Goal: Check status: Check status

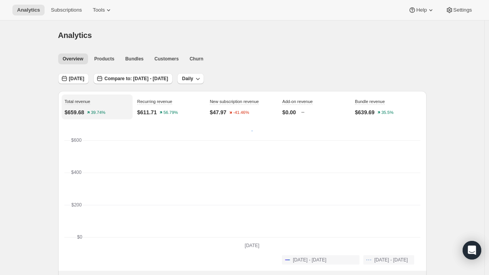
scroll to position [145, 0]
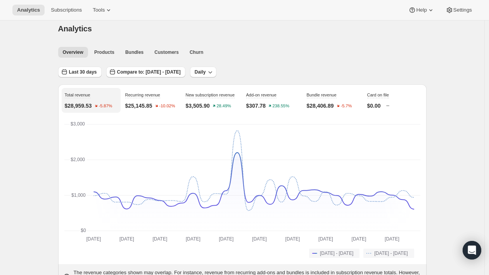
scroll to position [14, 0]
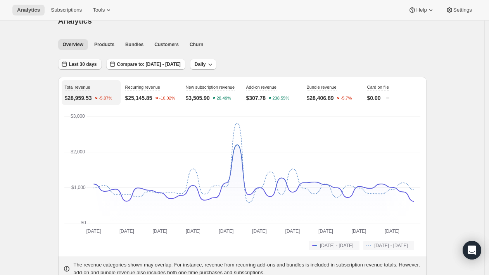
click at [75, 66] on span "Last 30 days" at bounding box center [83, 64] width 28 height 6
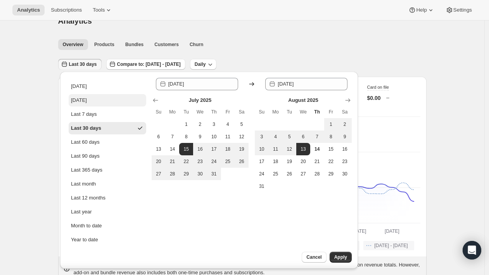
click at [77, 99] on div "[DATE]" at bounding box center [79, 100] width 16 height 8
type input "[DATE]"
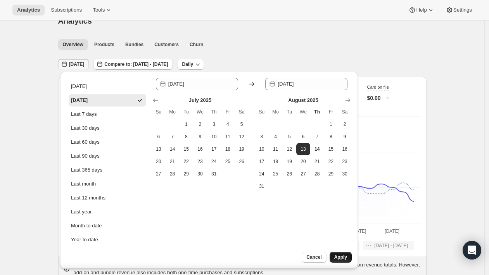
click at [339, 257] on span "Apply" at bounding box center [340, 257] width 13 height 6
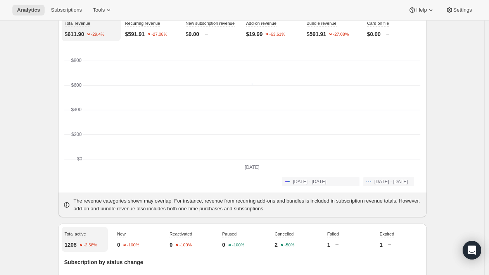
scroll to position [0, 0]
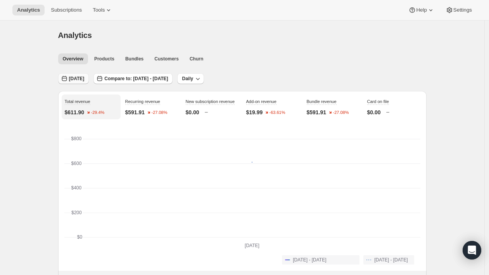
click at [79, 80] on span "[DATE]" at bounding box center [76, 79] width 15 height 6
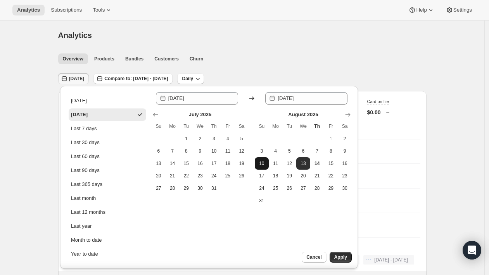
click at [260, 165] on span "10" at bounding box center [262, 163] width 8 height 6
type input "2025-08-10"
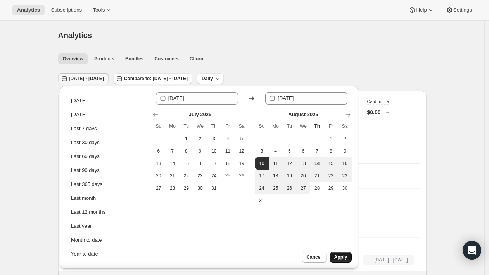
click at [339, 258] on span "Apply" at bounding box center [340, 257] width 13 height 6
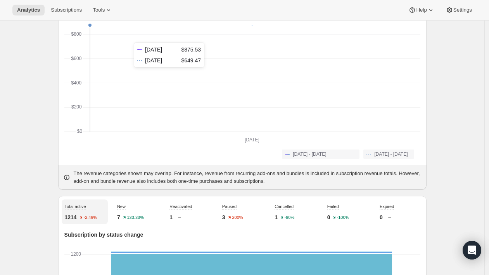
scroll to position [2, 0]
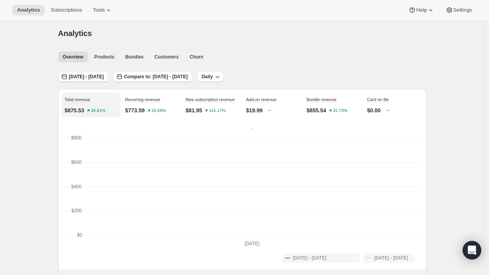
click at [104, 79] on span "Aug 10, 2025 - Aug 10, 2025" at bounding box center [86, 77] width 35 height 6
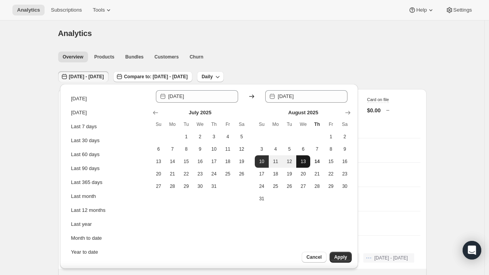
click at [302, 162] on span "13" at bounding box center [303, 161] width 8 height 6
type input "2025-08-13"
click at [304, 162] on span "13" at bounding box center [303, 161] width 8 height 6
type input "2025-08-13"
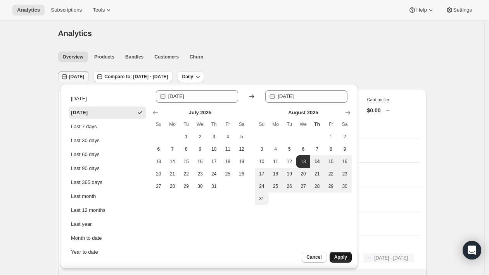
click at [337, 260] on span "Apply" at bounding box center [340, 257] width 13 height 6
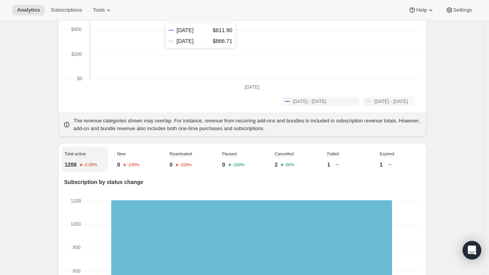
scroll to position [160, 0]
